Goal: Task Accomplishment & Management: Complete application form

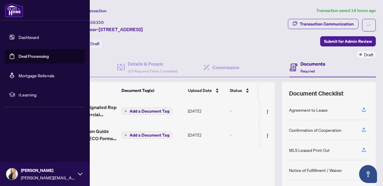
click at [26, 35] on link "Dashboard" at bounding box center [29, 36] width 20 height 5
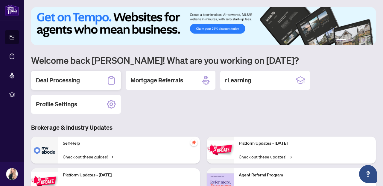
click at [52, 77] on h2 "Deal Processing" at bounding box center [58, 80] width 44 height 8
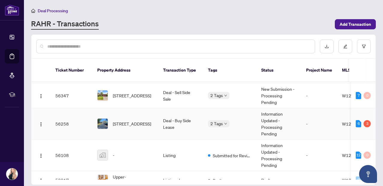
scroll to position [6, 0]
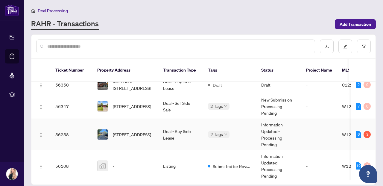
click at [167, 125] on td "Deal - Buy Side Lease" at bounding box center [180, 134] width 45 height 31
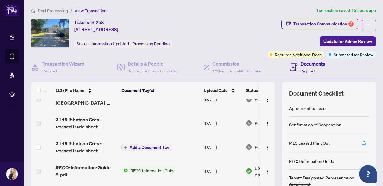
scroll to position [78, 0]
click at [334, 41] on span "Update for Admin Review" at bounding box center [348, 42] width 49 height 10
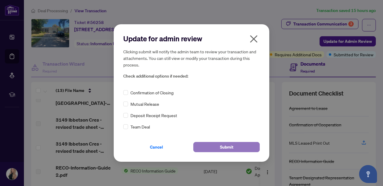
click at [223, 144] on span "Submit" at bounding box center [226, 147] width 13 height 10
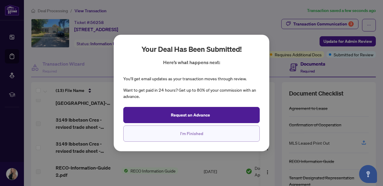
click at [183, 134] on span "I'm Finished" at bounding box center [191, 134] width 23 height 10
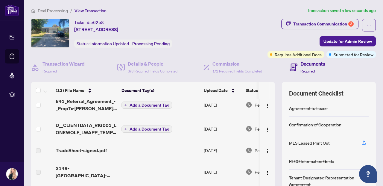
scroll to position [0, 0]
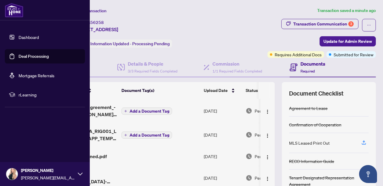
click at [21, 54] on link "Deal Processing" at bounding box center [34, 56] width 30 height 5
